Goal: Transaction & Acquisition: Subscribe to service/newsletter

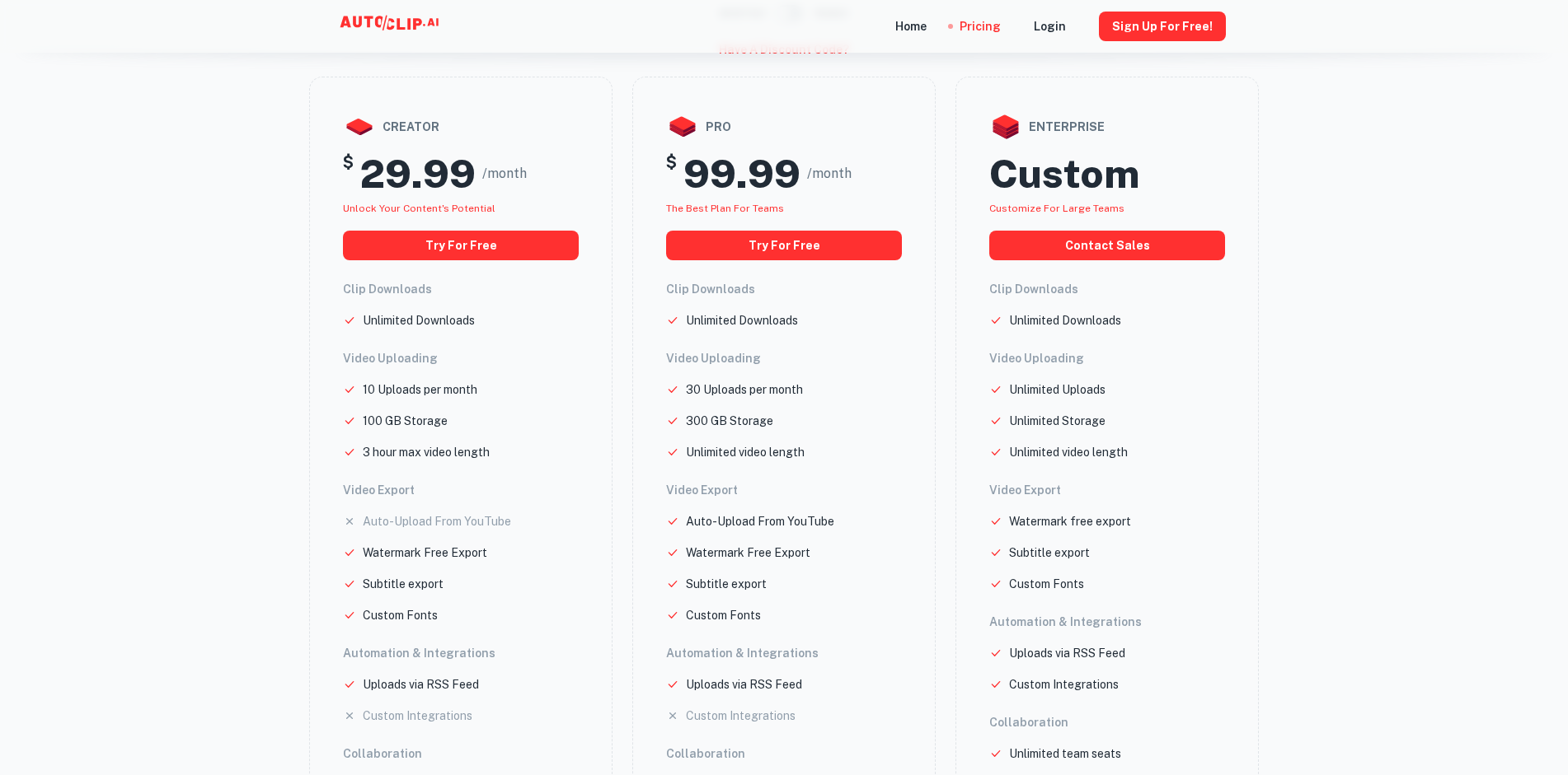
scroll to position [155, 0]
click at [471, 236] on button "Try for free" at bounding box center [461, 245] width 236 height 30
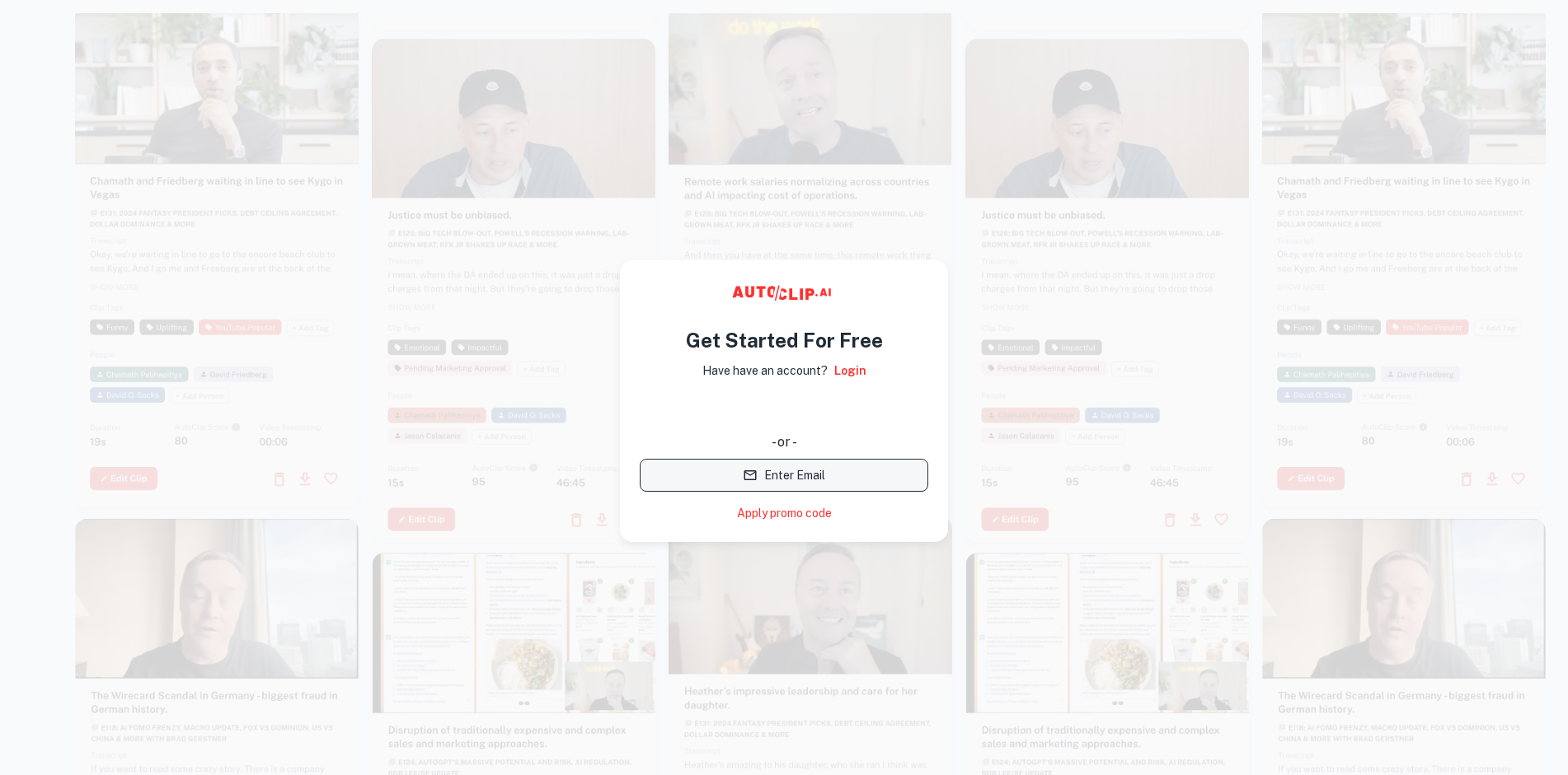
click at [778, 476] on button "Enter Email" at bounding box center [784, 475] width 289 height 33
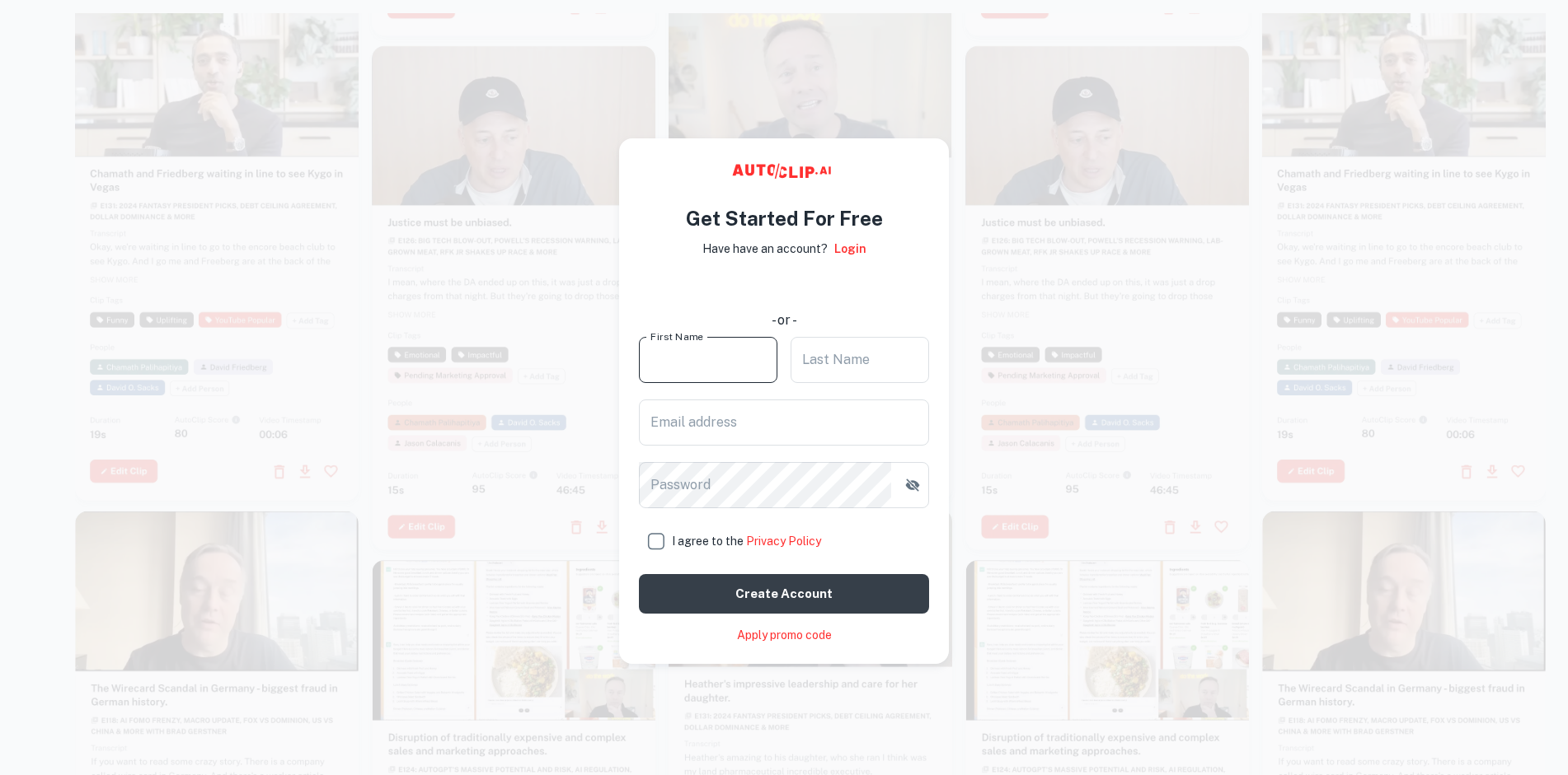
scroll to position [5, 0]
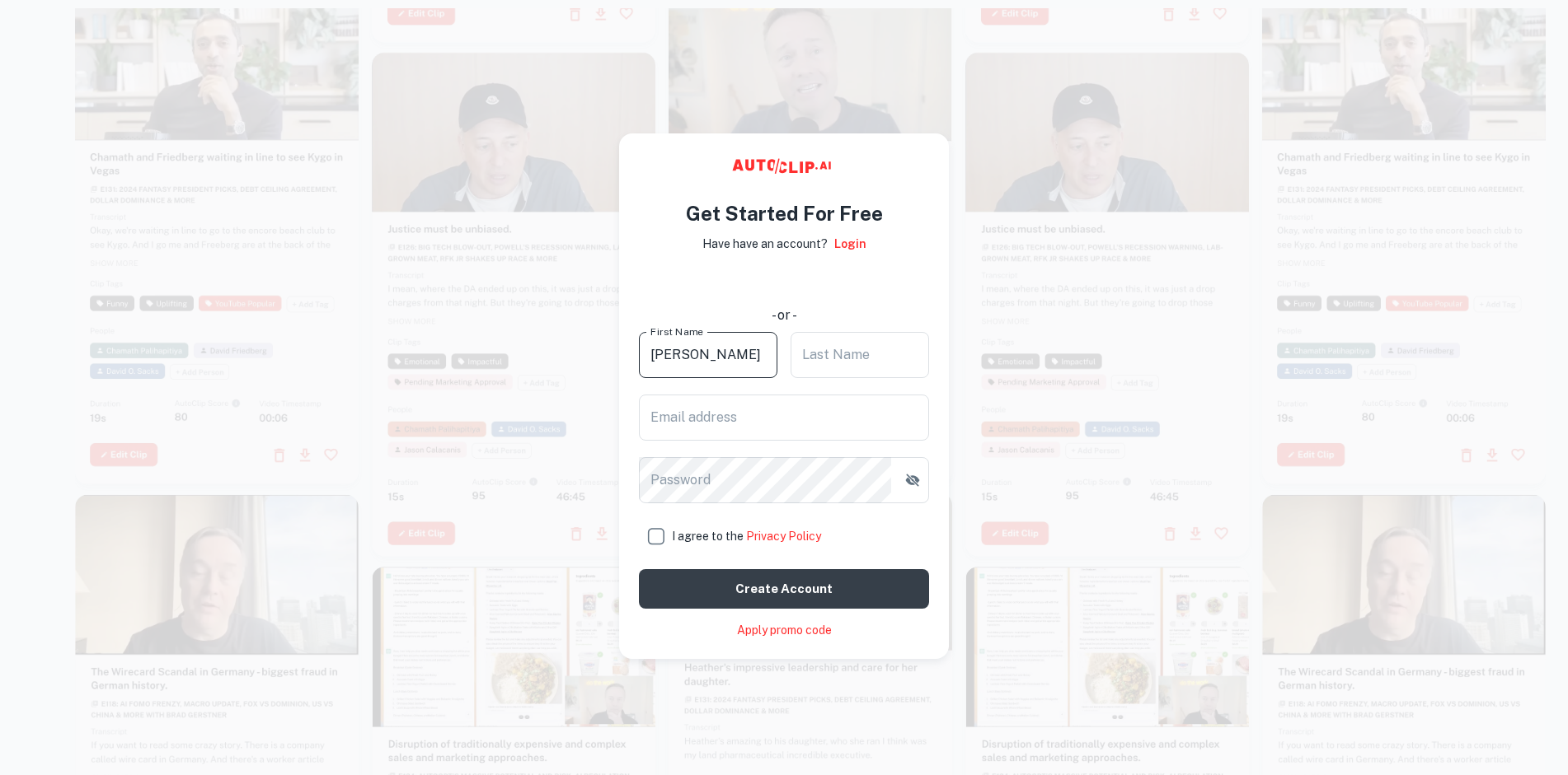
type input "Michael"
type input "Dean"
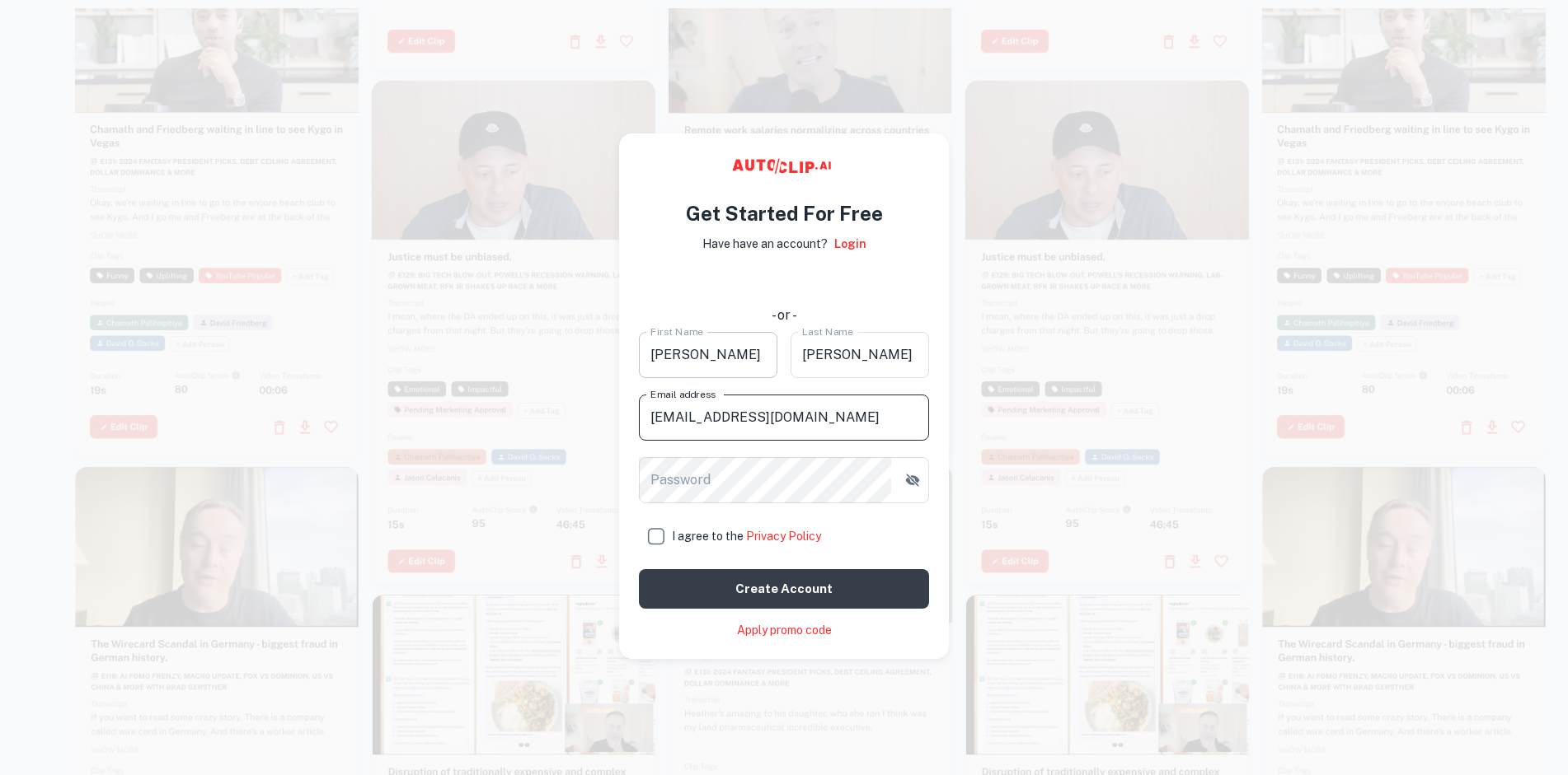
type input "[EMAIL_ADDRESS][DOMAIN_NAME]"
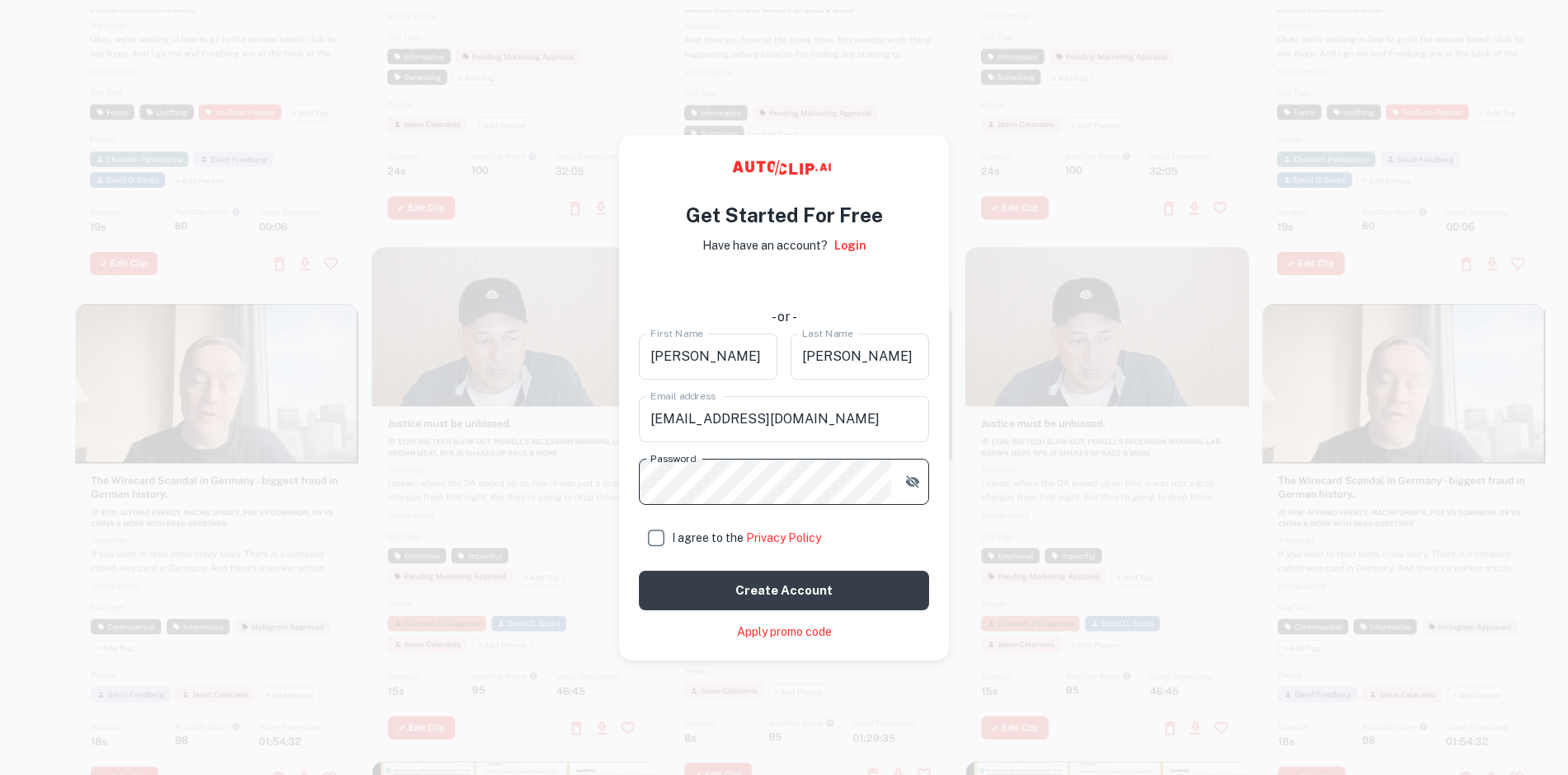
scroll to position [3, 0]
click at [907, 480] on icon "button" at bounding box center [912, 482] width 14 height 12
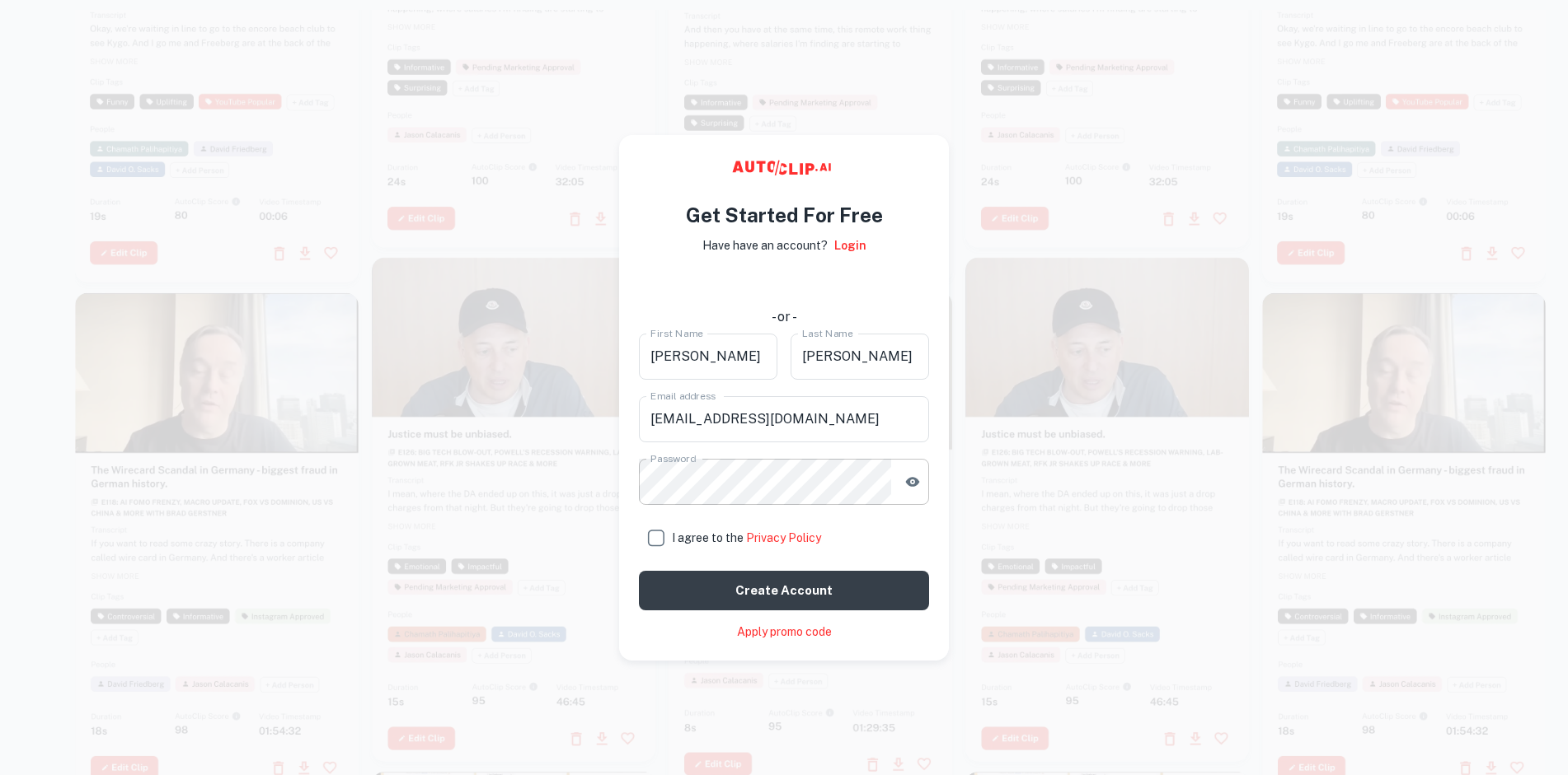
click at [914, 531] on label "I agree to the Privacy Policy" at bounding box center [784, 537] width 291 height 33
click at [672, 531] on input "I agree to the Privacy Policy" at bounding box center [655, 537] width 33 height 33
checkbox input "true"
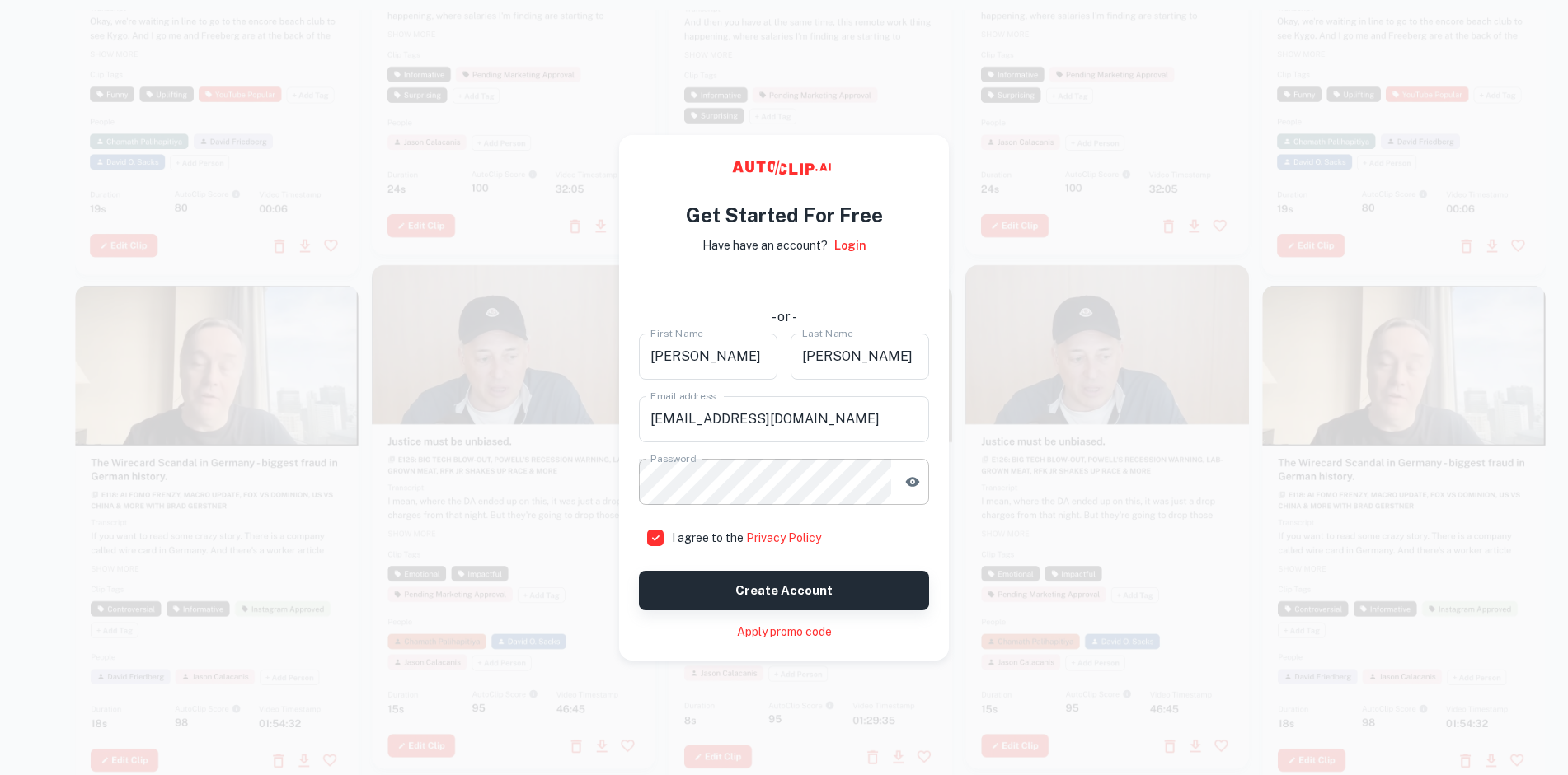
click at [751, 587] on button "Create account" at bounding box center [784, 591] width 291 height 40
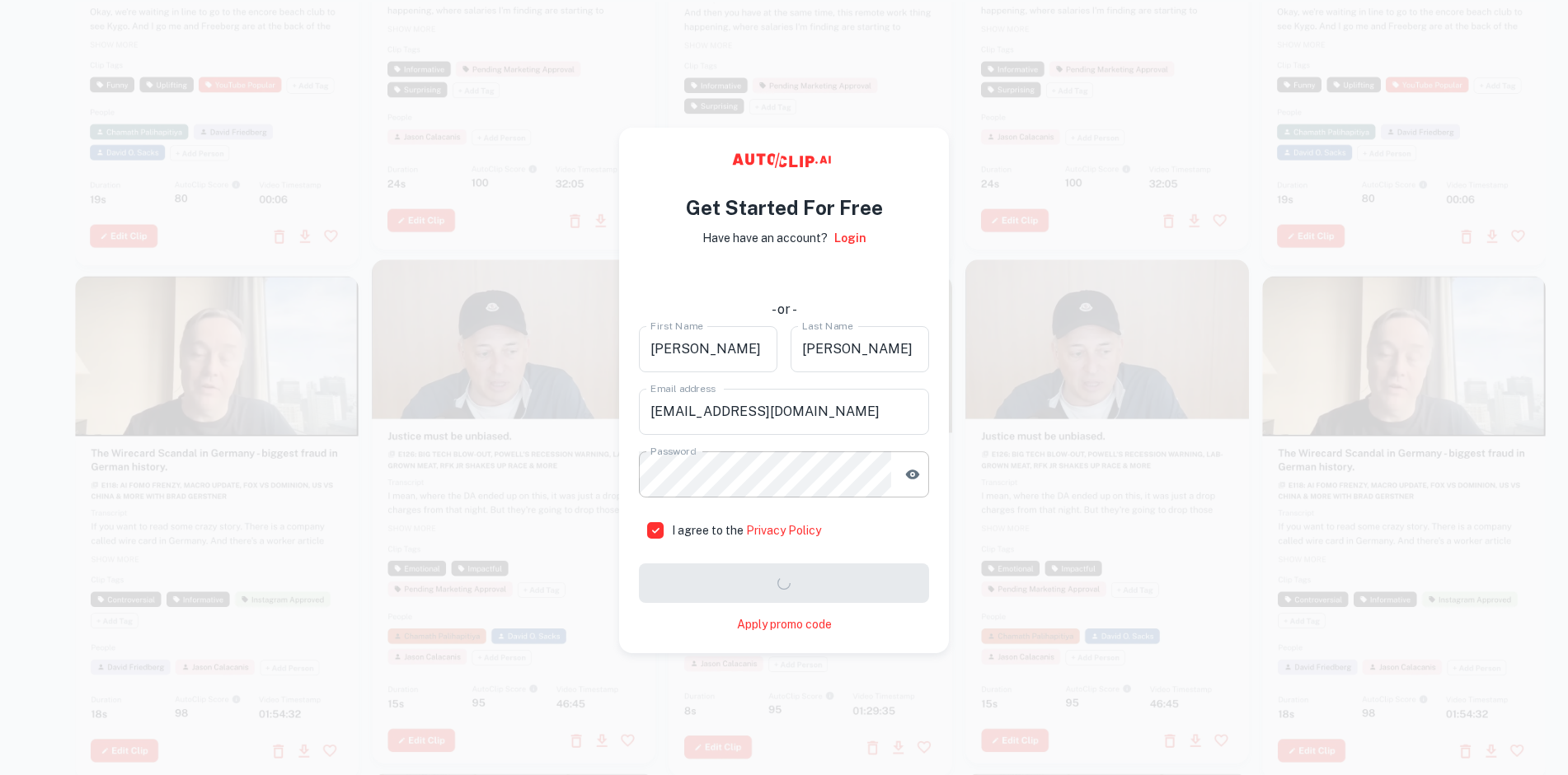
scroll to position [12, 0]
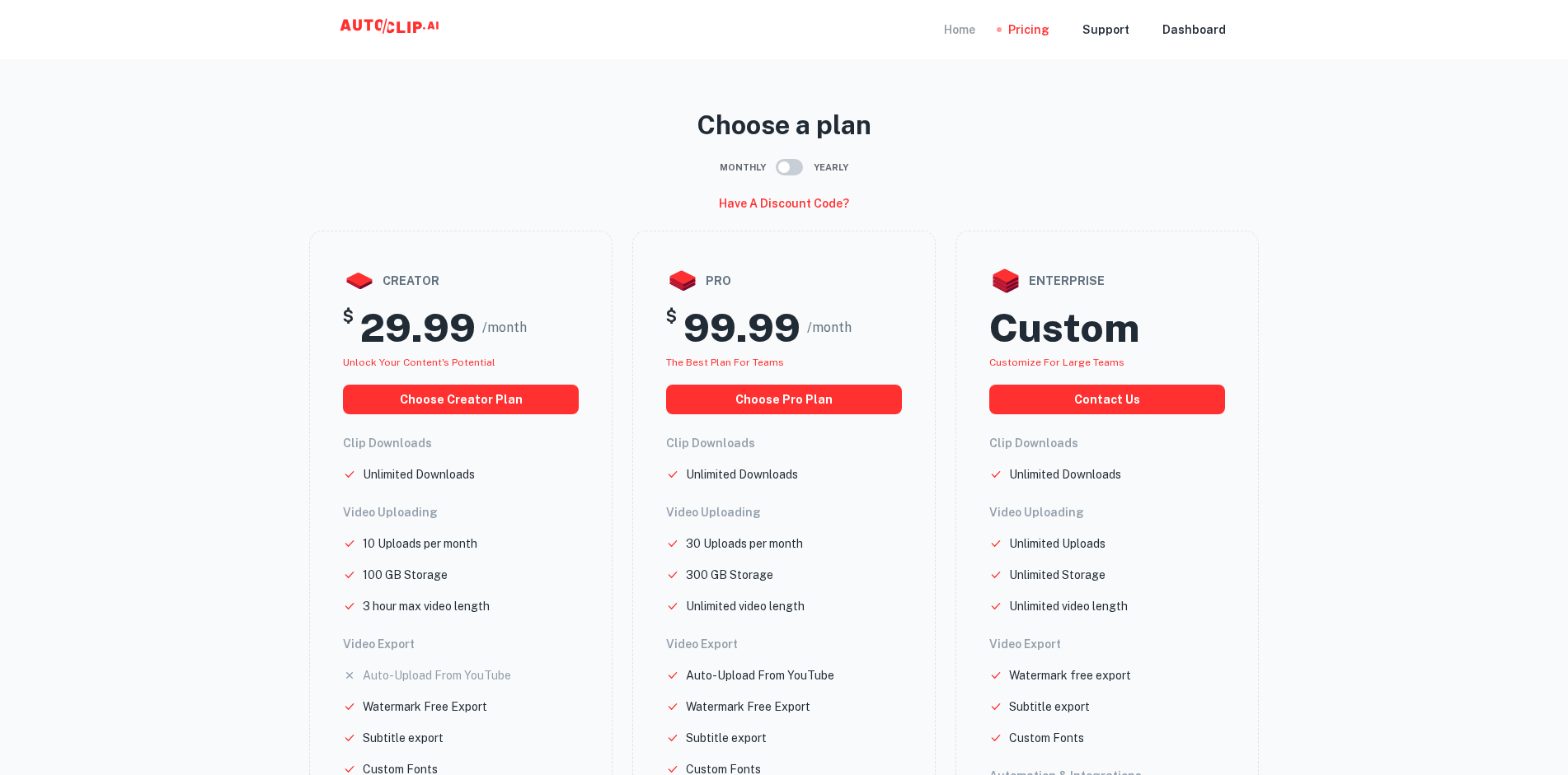
click at [975, 32] on div "Home" at bounding box center [958, 30] width 31 height 60
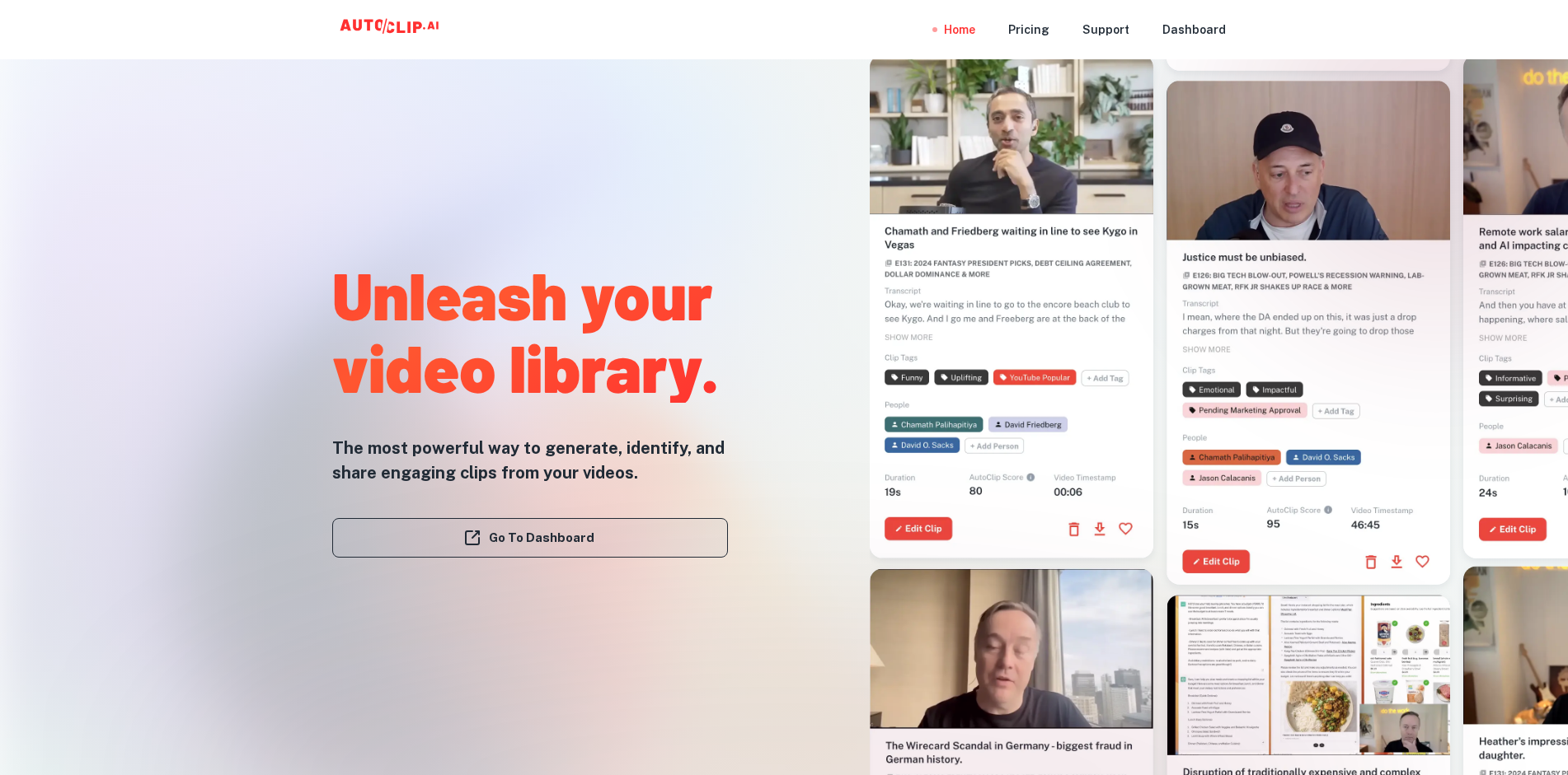
click at [564, 535] on link "Go To Dashboard" at bounding box center [530, 538] width 396 height 40
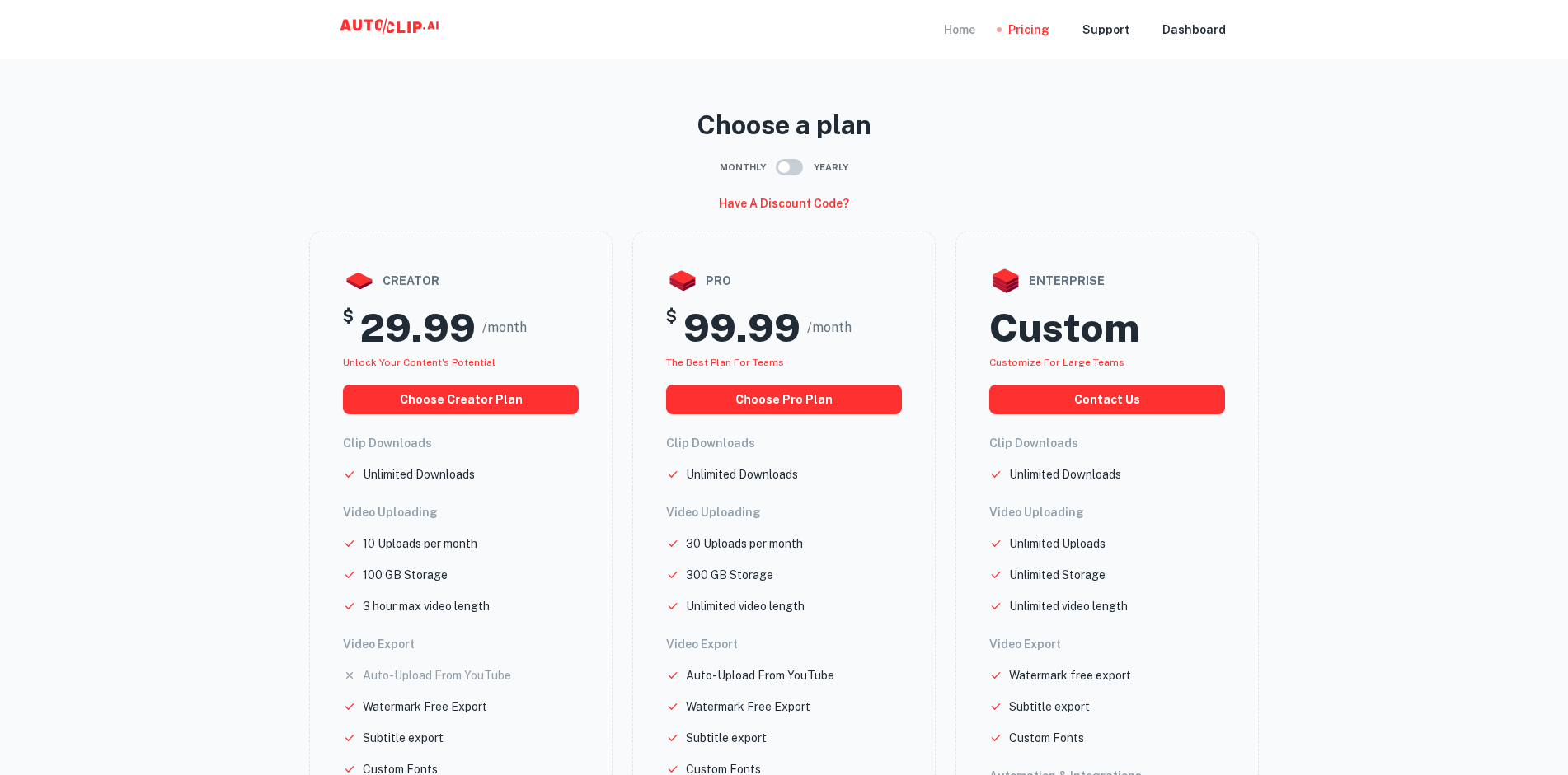
scroll to position [0, 2]
click at [970, 39] on div "Home" at bounding box center [958, 30] width 31 height 60
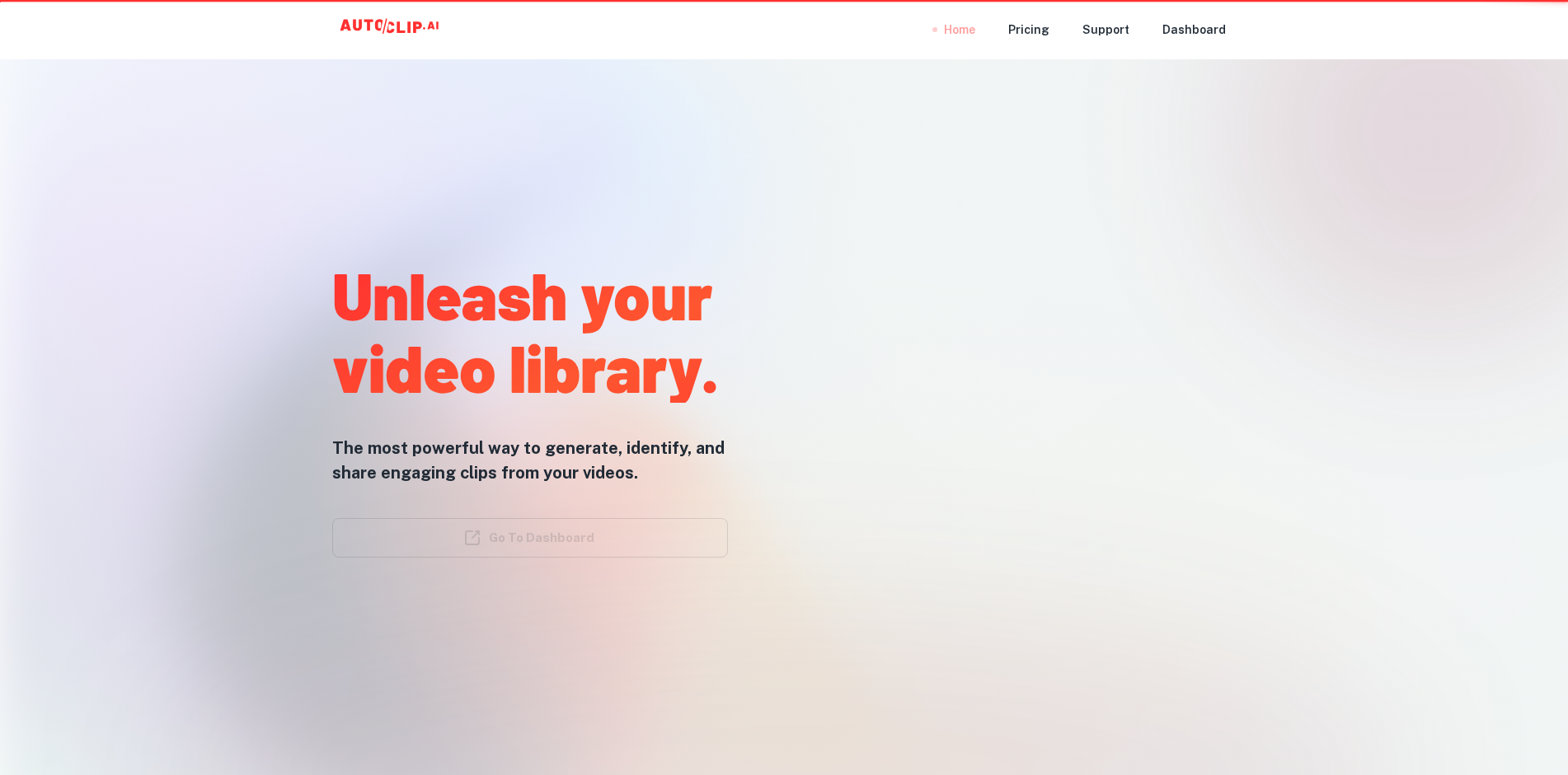
scroll to position [1, 0]
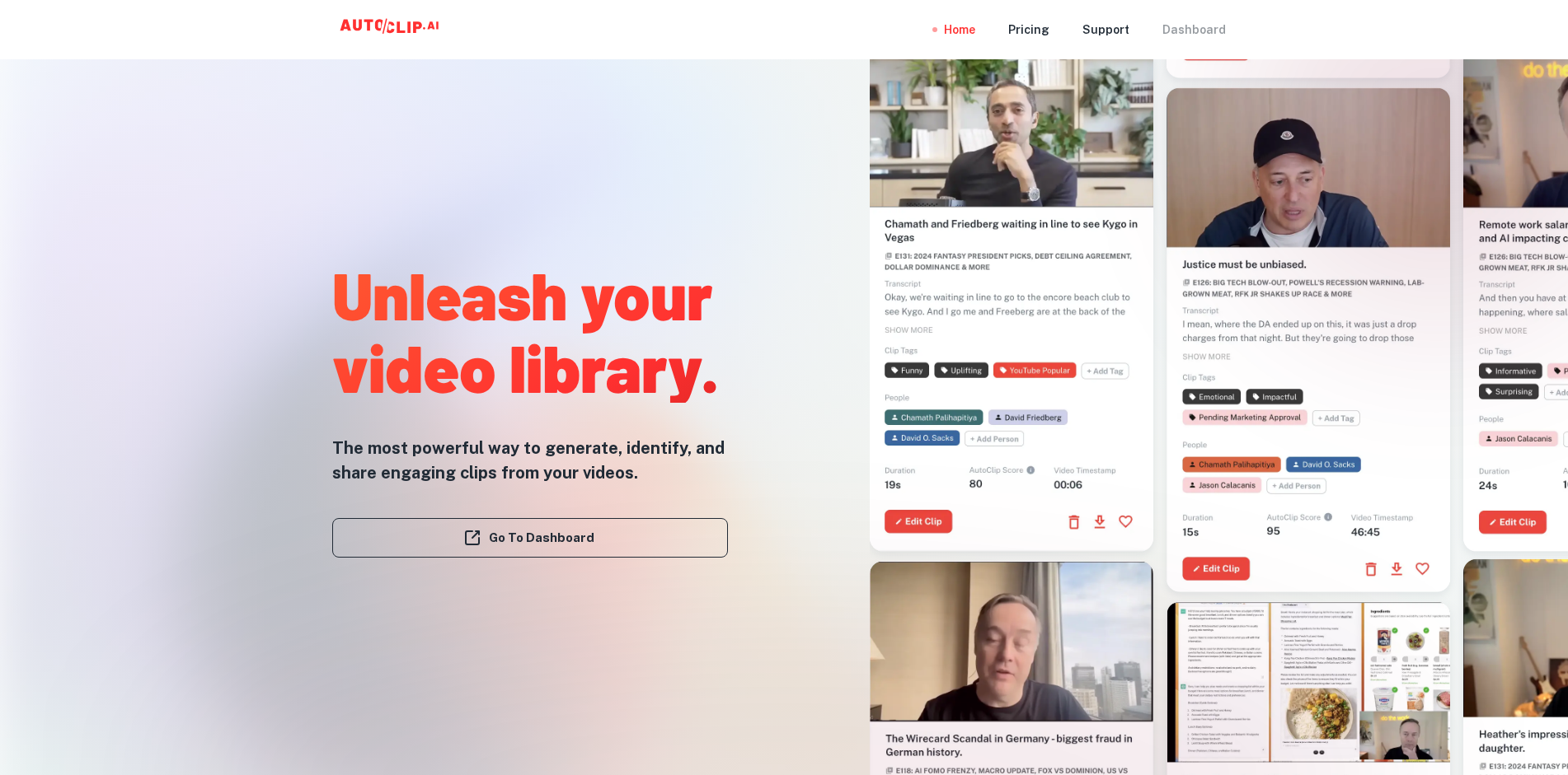
click at [1190, 27] on div "Dashboard" at bounding box center [1194, 30] width 64 height 60
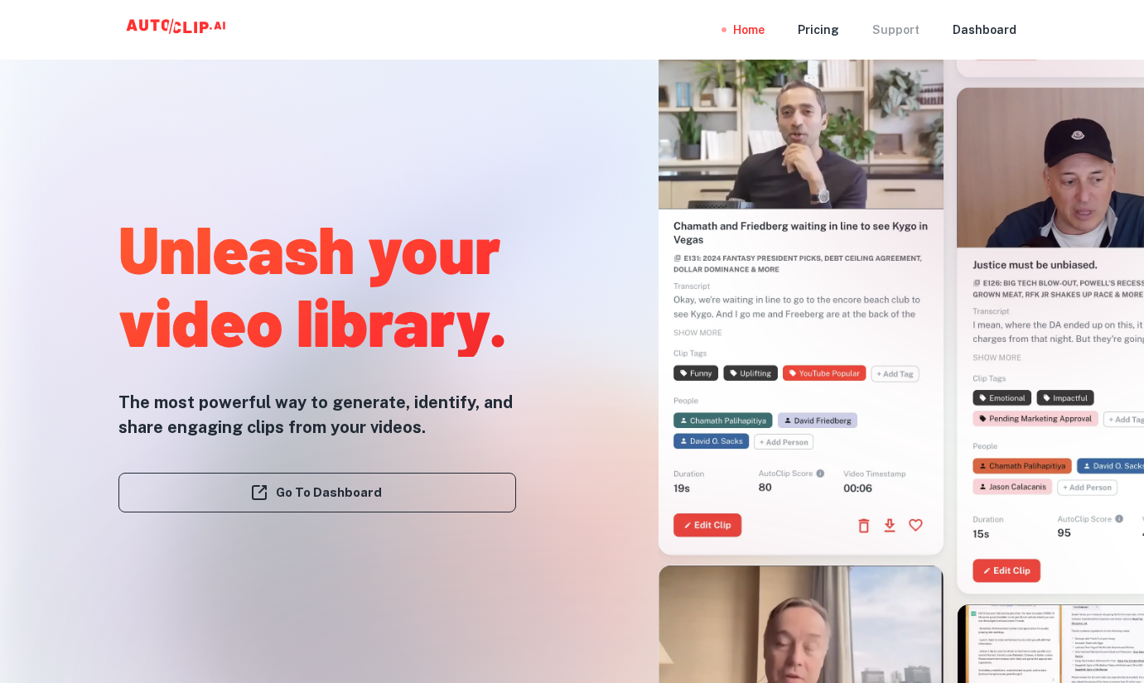
click at [905, 35] on div "Support" at bounding box center [895, 30] width 47 height 60
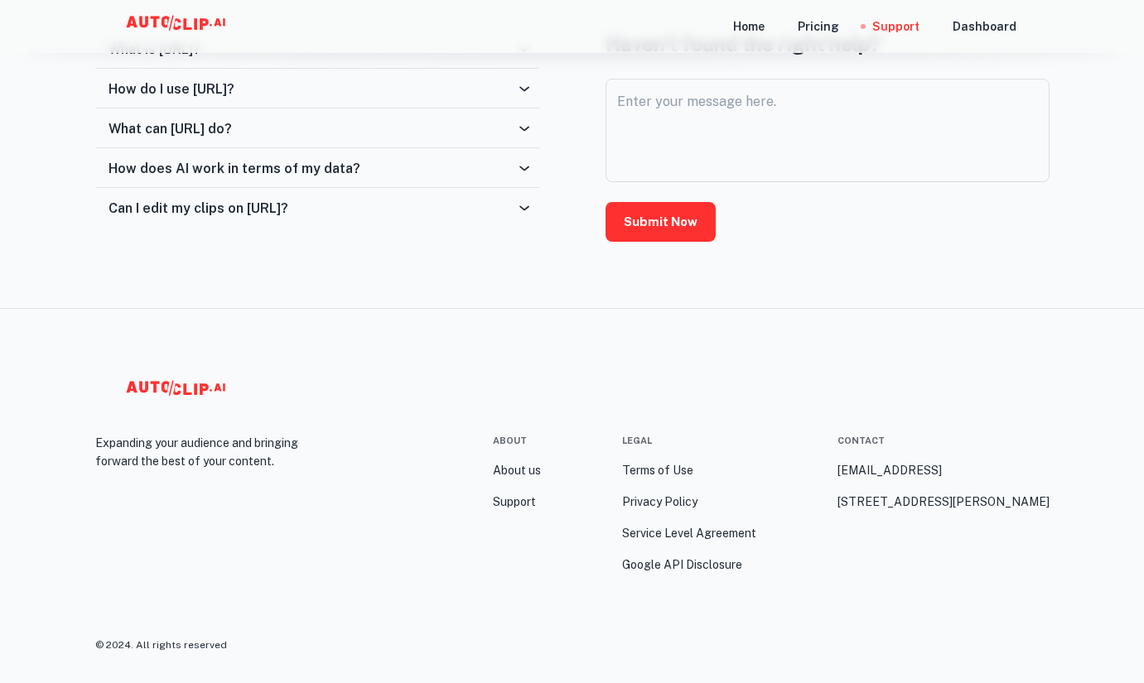
scroll to position [739, 0]
